Goal: Book appointment/travel/reservation

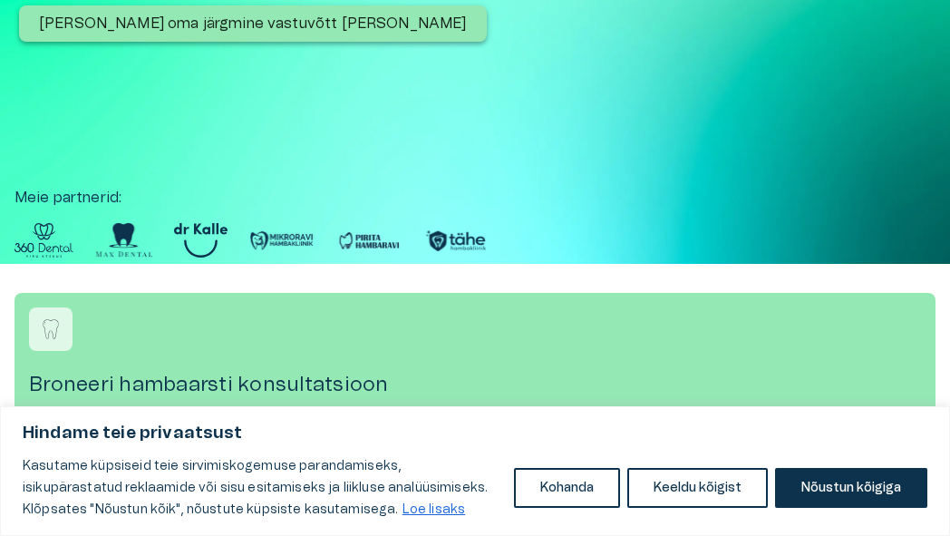
scroll to position [363, 0]
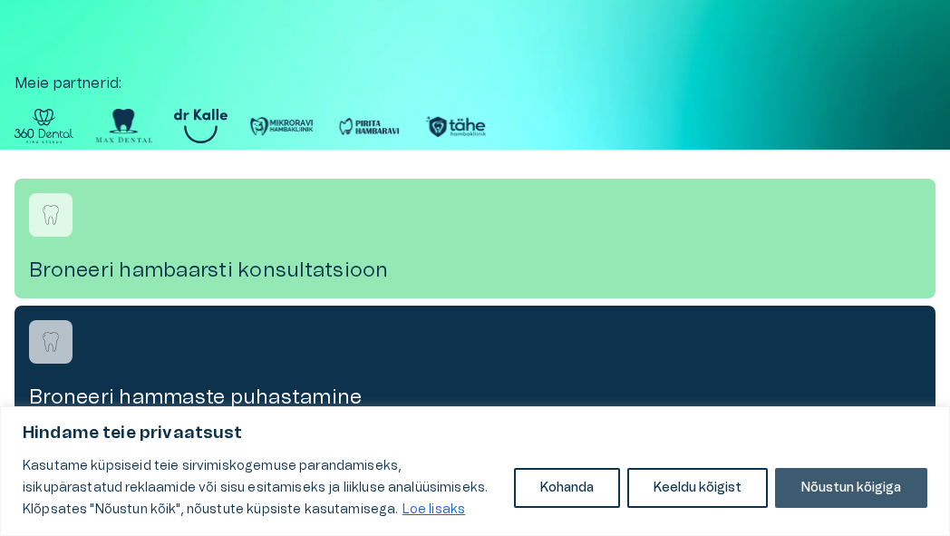
click at [851, 482] on button "Nõustun kõigiga" at bounding box center [851, 488] width 152 height 40
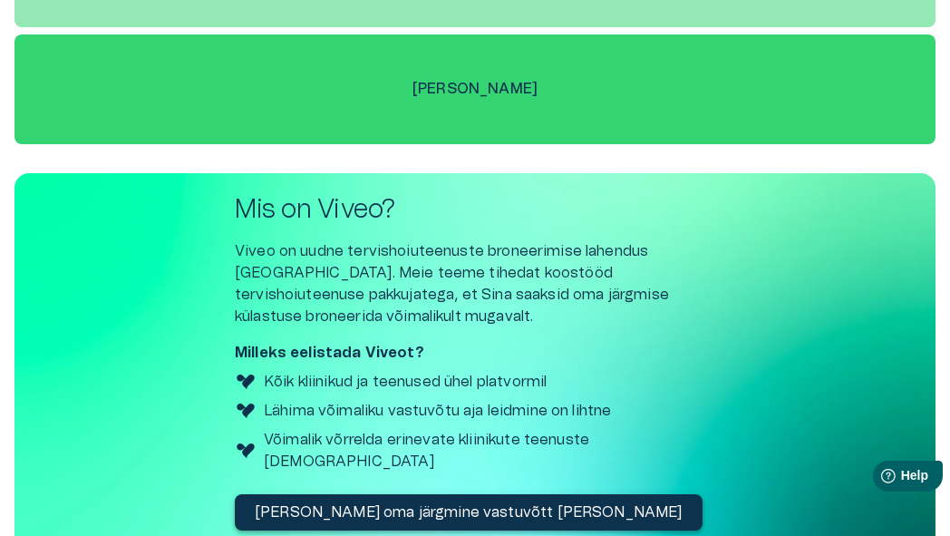
scroll to position [5350, 0]
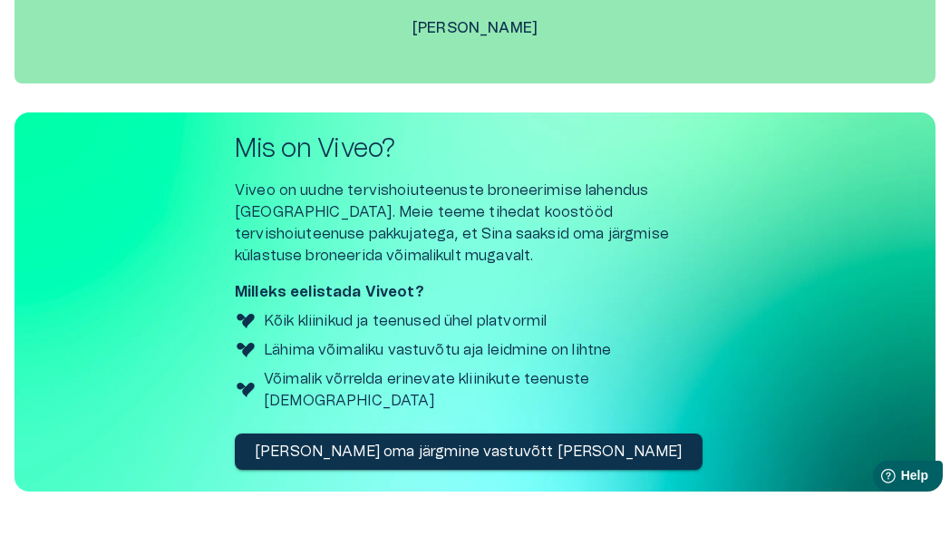
click at [372, 441] on p "[PERSON_NAME] oma järgmine vastuvõtt [PERSON_NAME]" at bounding box center [469, 452] width 428 height 22
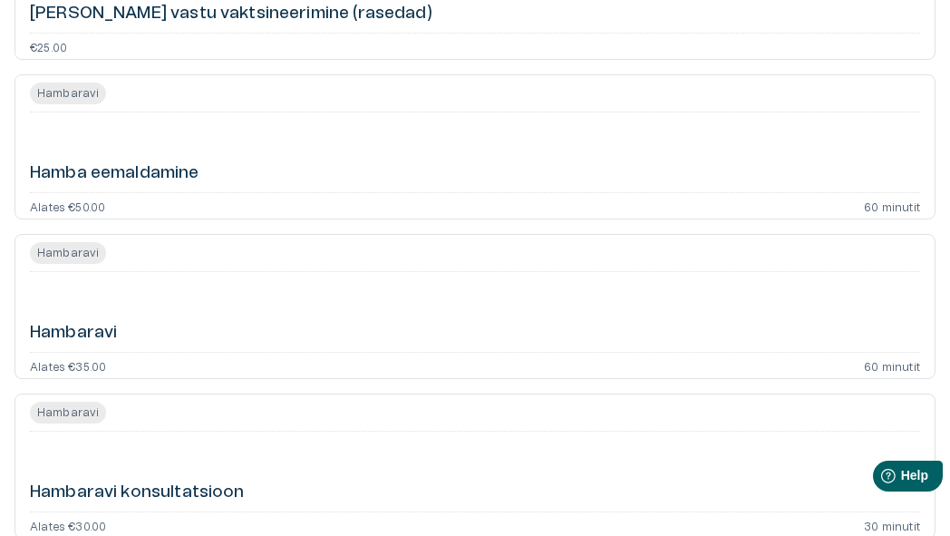
scroll to position [4988, 0]
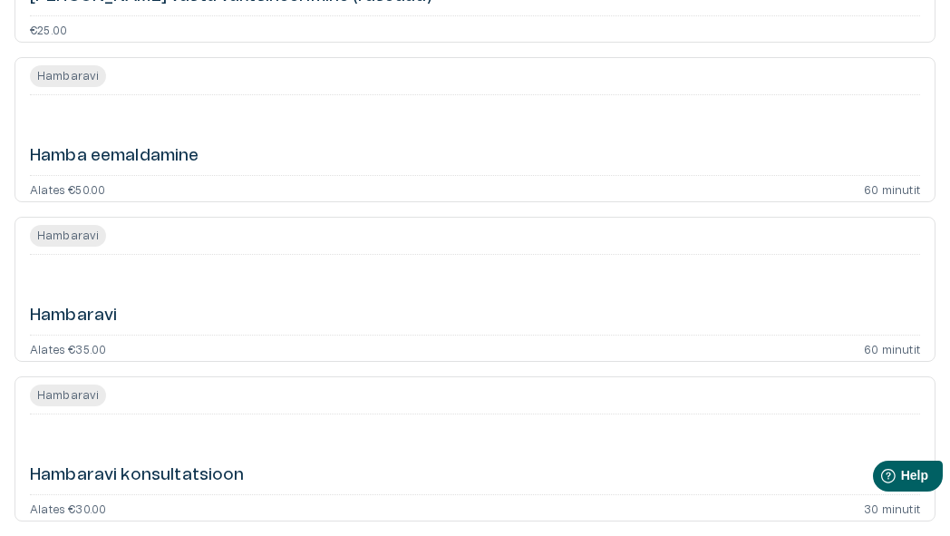
click at [72, 394] on span "Hambaravi" at bounding box center [68, 395] width 76 height 16
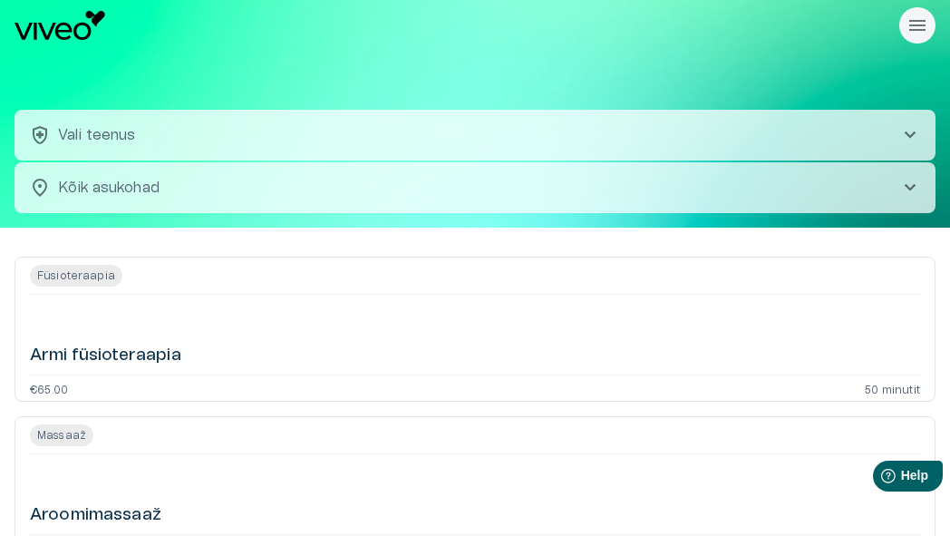
click at [103, 131] on p "Vali teenus" at bounding box center [97, 135] width 78 height 22
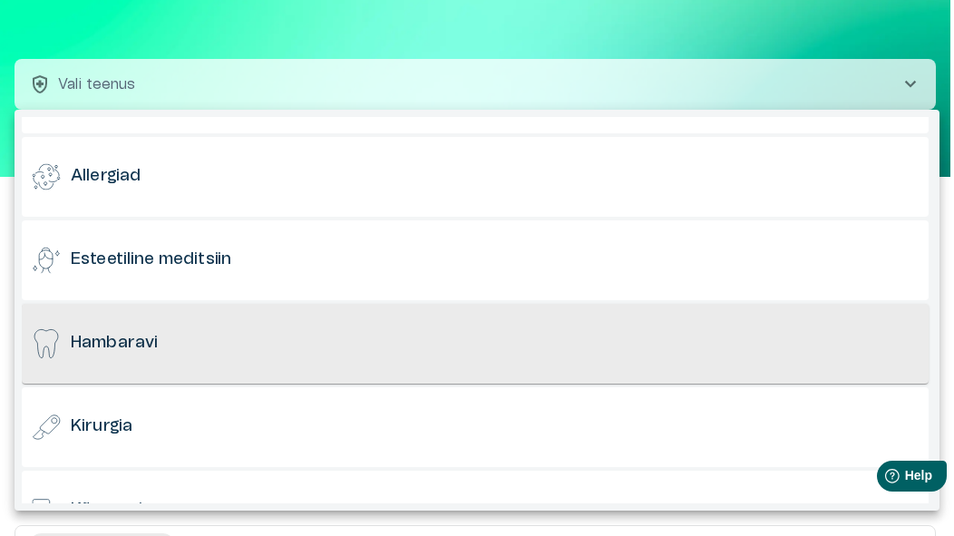
scroll to position [181, 0]
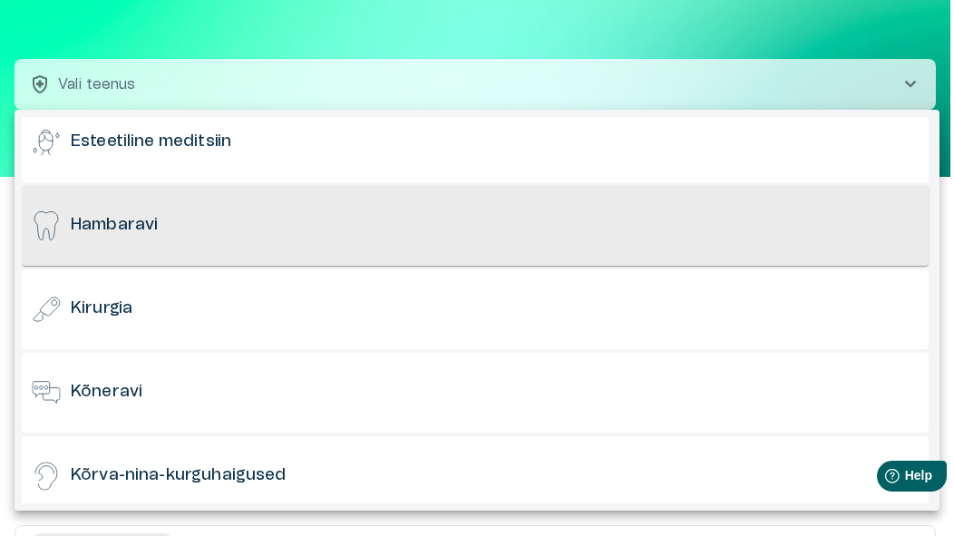
click at [136, 223] on h6 "Hambaravi" at bounding box center [114, 225] width 87 height 23
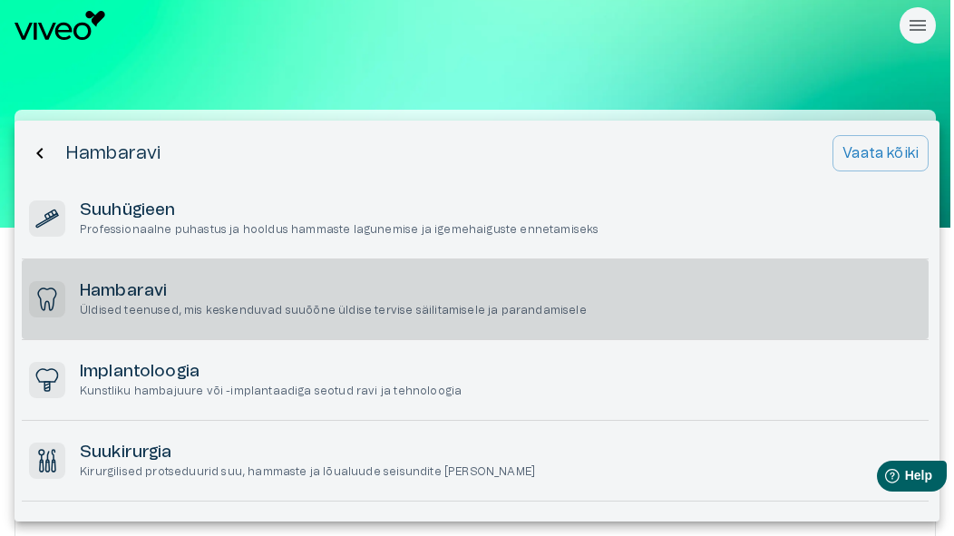
click at [102, 285] on h6 "Hambaravi" at bounding box center [333, 291] width 507 height 23
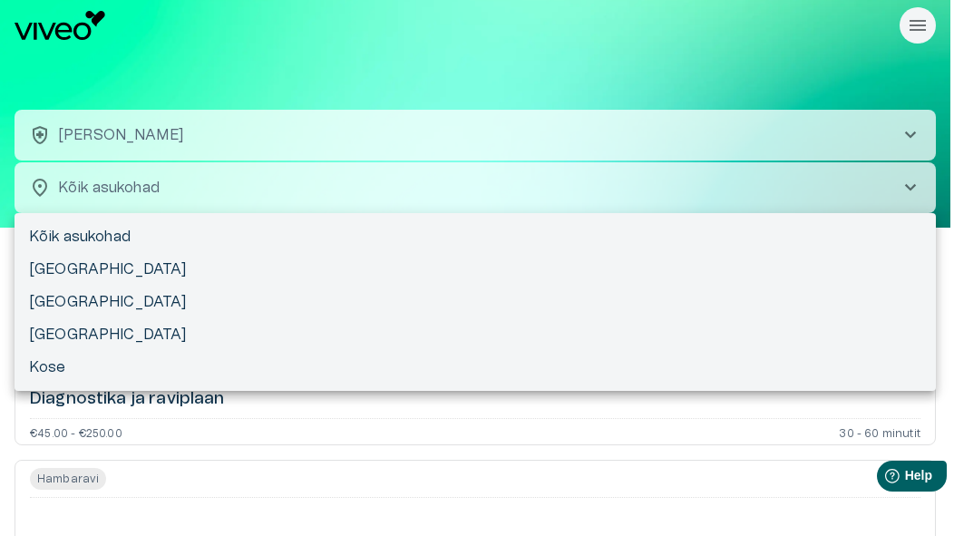
click at [116, 184] on body "Hindame teie privaatsust Kasutame küpsiseid teie sirvimiskogemuse parandamiseks…" at bounding box center [477, 268] width 954 height 536
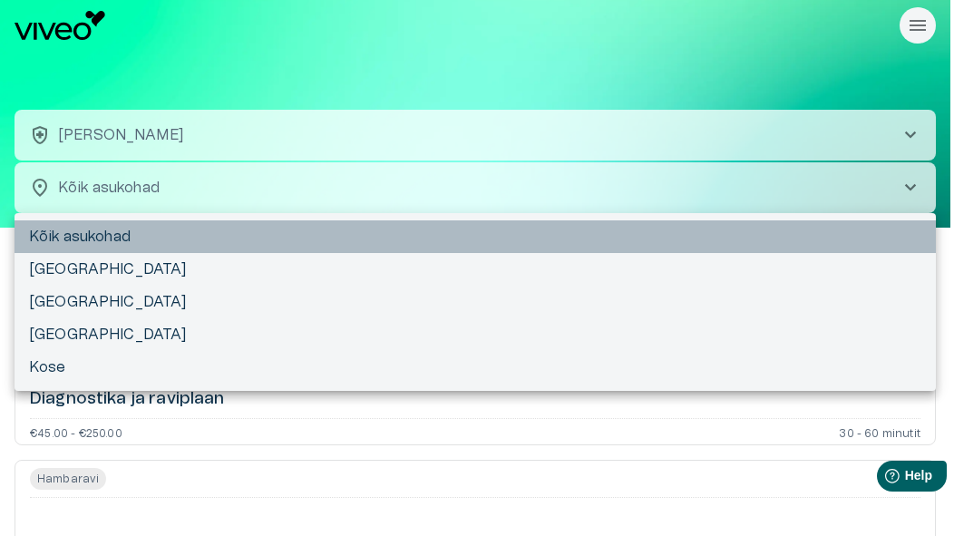
click at [112, 235] on li "Kõik asukohad" at bounding box center [475, 236] width 921 height 33
